Goal: Task Accomplishment & Management: Manage account settings

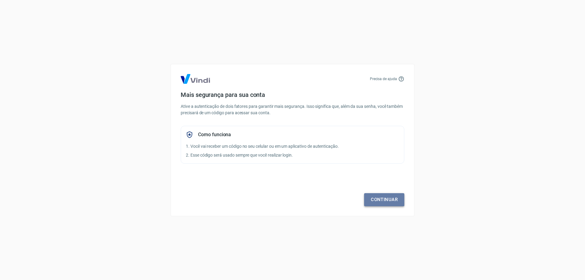
click at [392, 199] on link "Continuar" at bounding box center [384, 199] width 40 height 13
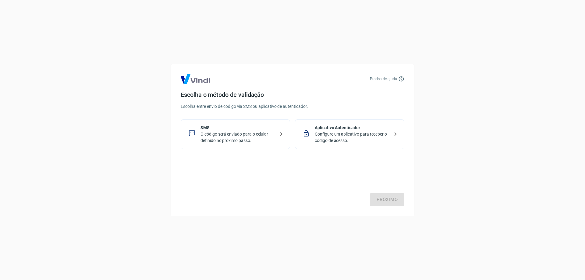
click at [315, 132] on div "Aplicativo Autenticador Configure um aplicativo para receber o código de acesso." at bounding box center [349, 135] width 109 height 30
click at [381, 203] on link "Próximo" at bounding box center [387, 199] width 34 height 13
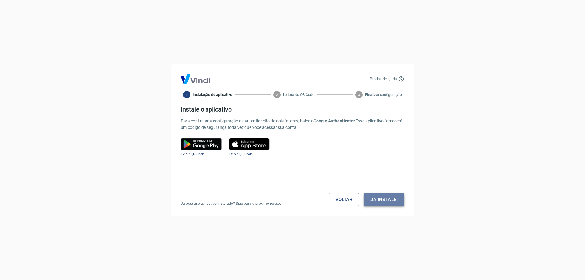
click at [381, 202] on button "Já instalei" at bounding box center [384, 199] width 41 height 13
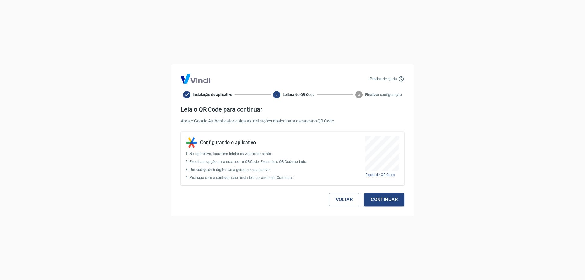
click at [381, 202] on button "Continuar" at bounding box center [384, 199] width 40 height 13
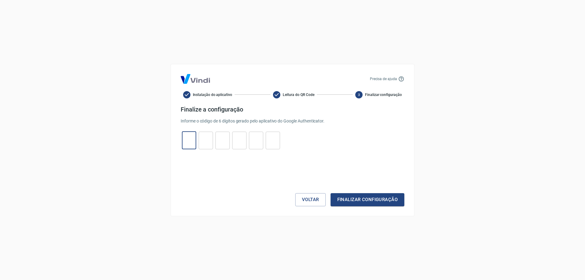
click at [191, 137] on input "tel" at bounding box center [189, 140] width 14 height 13
type input "4"
type input "3"
type input "1"
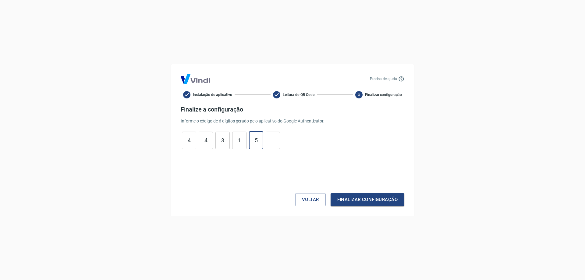
type input "5"
click at [335, 200] on button "Finalizar configuração" at bounding box center [368, 199] width 74 height 13
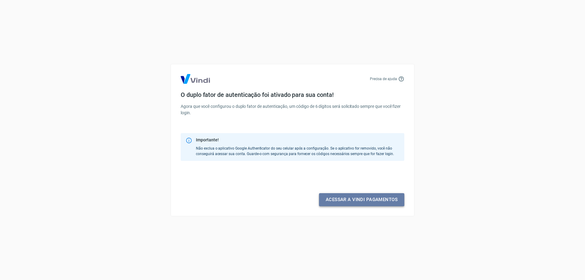
click at [337, 200] on link "Acessar a Vindi pagamentos" at bounding box center [361, 199] width 85 height 13
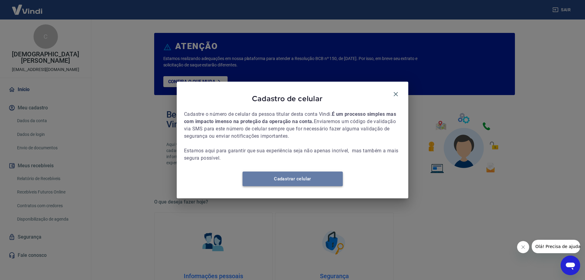
click at [322, 182] on link "Cadastrar celular" at bounding box center [293, 179] width 100 height 15
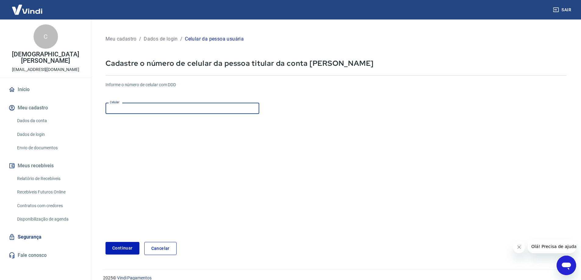
click at [179, 108] on input "Celular" at bounding box center [183, 108] width 154 height 11
type input "[PHONE_NUMBER]"
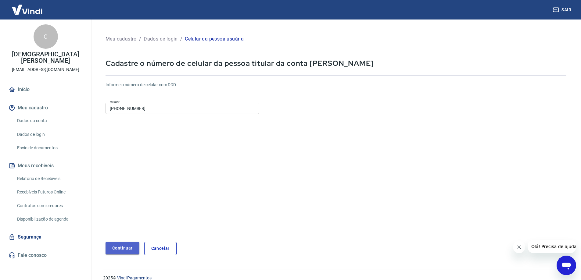
click at [131, 246] on button "Continuar" at bounding box center [123, 248] width 34 height 13
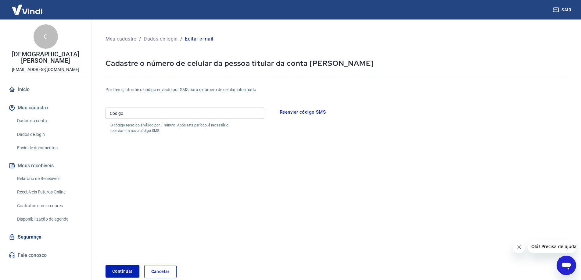
click at [152, 112] on input "Código" at bounding box center [185, 113] width 159 height 11
type input "299680"
click at [119, 270] on button "Continuar" at bounding box center [123, 271] width 34 height 13
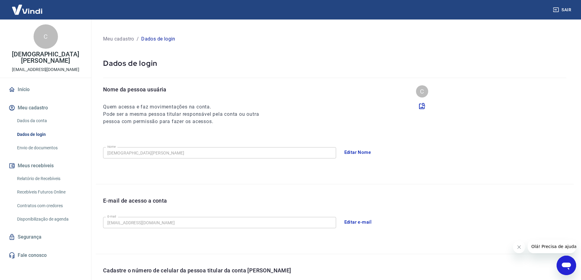
click at [38, 115] on link "Dados da conta" at bounding box center [49, 121] width 69 height 13
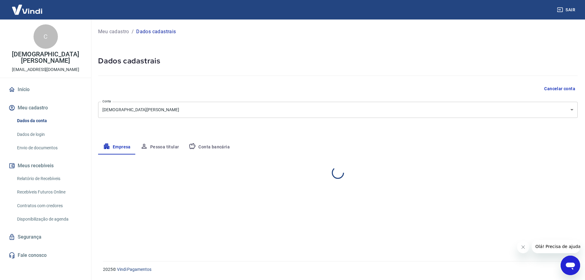
select select "RS"
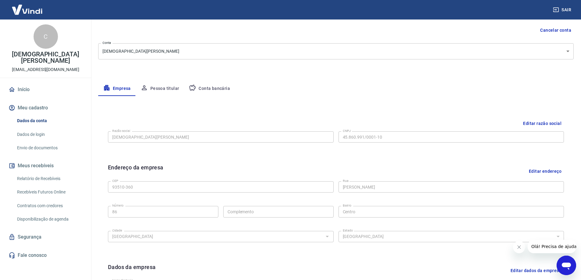
scroll to position [61, 0]
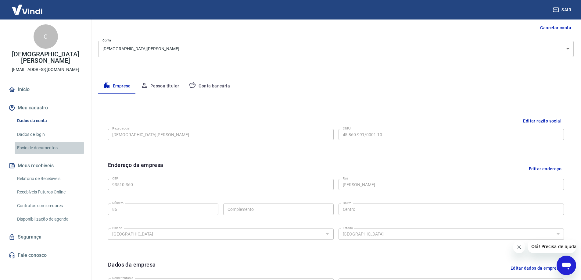
click at [44, 142] on link "Envio de documentos" at bounding box center [49, 148] width 69 height 13
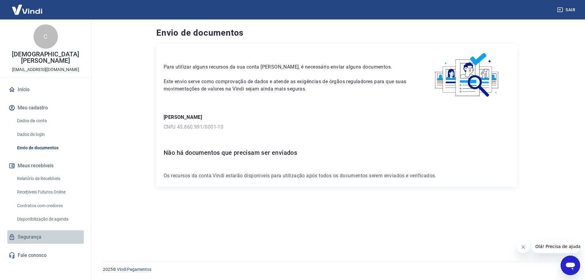
click at [39, 231] on link "Segurança" at bounding box center [45, 237] width 77 height 13
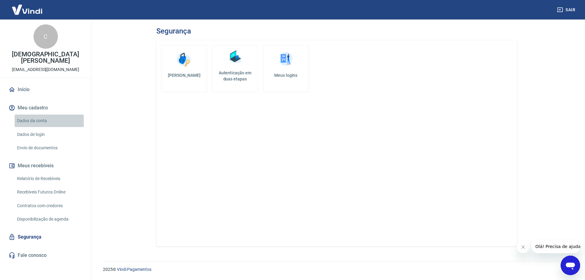
click at [38, 115] on link "Dados da conta" at bounding box center [49, 121] width 69 height 13
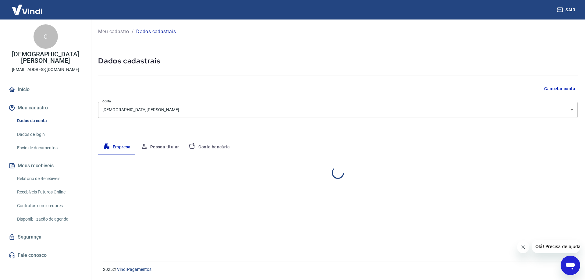
select select "RS"
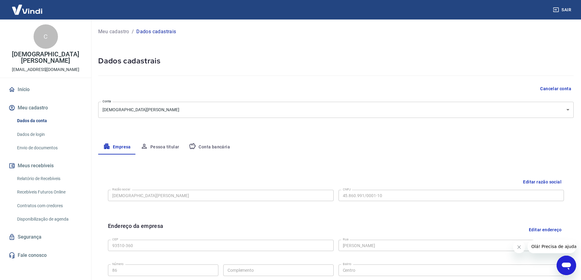
click at [153, 148] on button "Pessoa titular" at bounding box center [160, 147] width 48 height 15
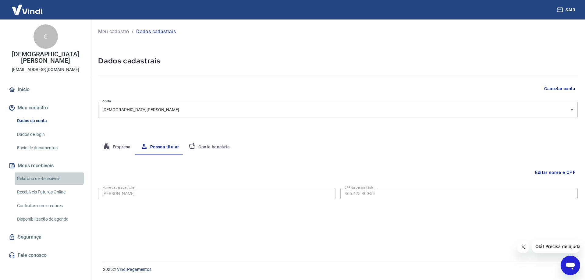
click at [55, 173] on link "Relatório de Recebíveis" at bounding box center [49, 179] width 69 height 13
